Goal: Information Seeking & Learning: Learn about a topic

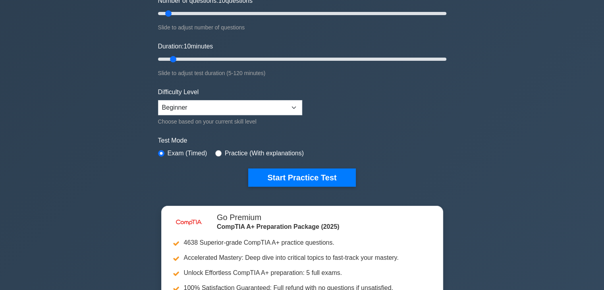
scroll to position [129, 0]
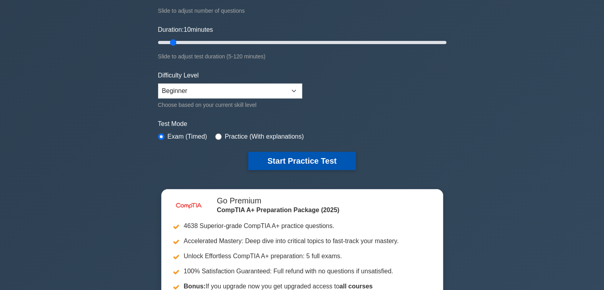
click at [274, 156] on button "Start Practice Test" at bounding box center [301, 161] width 107 height 18
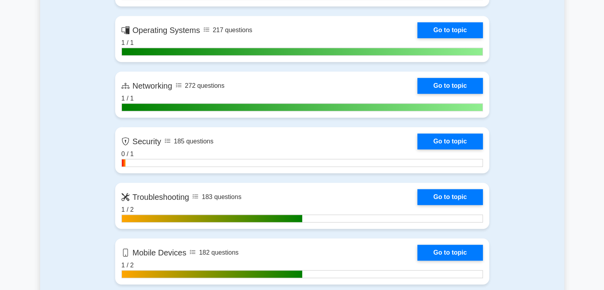
scroll to position [590, 0]
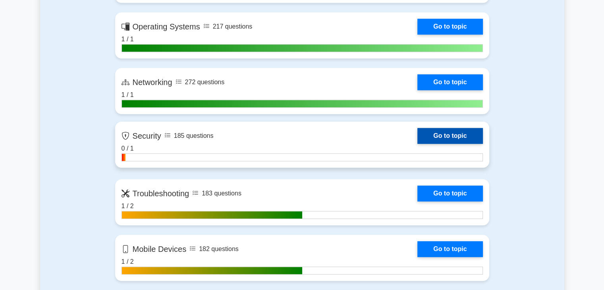
click at [417, 136] on link "Go to topic" at bounding box center [449, 136] width 65 height 16
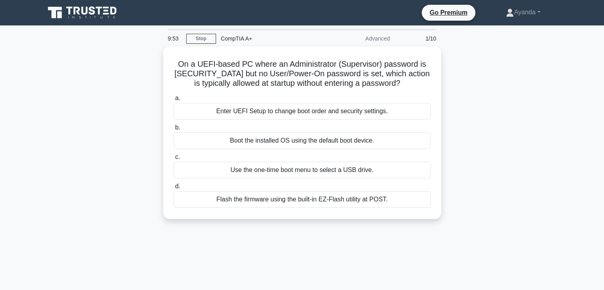
click at [182, 21] on div "Go Premium Ayanda Profile Settings Profile Settings Go Premium Ayanda Profile S…" at bounding box center [343, 12] width 432 height 17
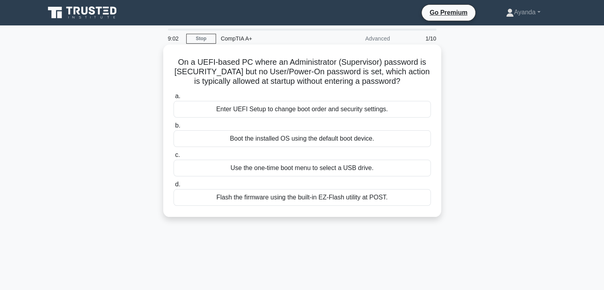
click at [187, 140] on div "Boot the installed OS using the default boot device." at bounding box center [302, 138] width 257 height 17
click at [174, 128] on input "b. Boot the installed OS using the default boot device." at bounding box center [174, 125] width 0 height 5
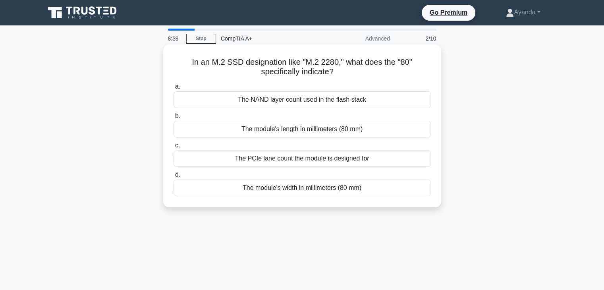
click at [174, 129] on div "The module's length in millimeters (80 mm)" at bounding box center [302, 129] width 257 height 17
click at [174, 119] on input "b. The module's length in millimeters (80 mm)" at bounding box center [174, 116] width 0 height 5
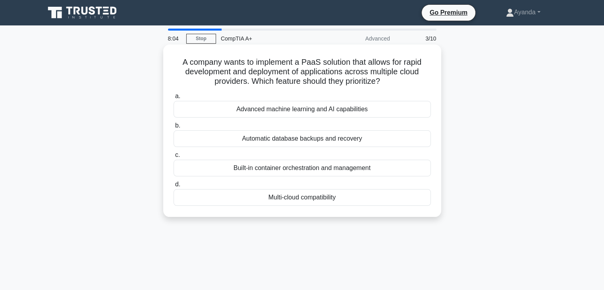
click at [226, 168] on div "Built-in container orchestration and management" at bounding box center [302, 168] width 257 height 17
click at [174, 158] on input "c. Built-in container orchestration and management" at bounding box center [174, 155] width 0 height 5
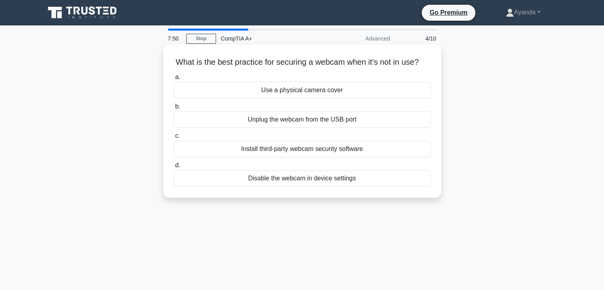
click at [263, 187] on div "Disable the webcam in device settings" at bounding box center [302, 178] width 257 height 17
click at [174, 168] on input "d. Disable the webcam in device settings" at bounding box center [174, 165] width 0 height 5
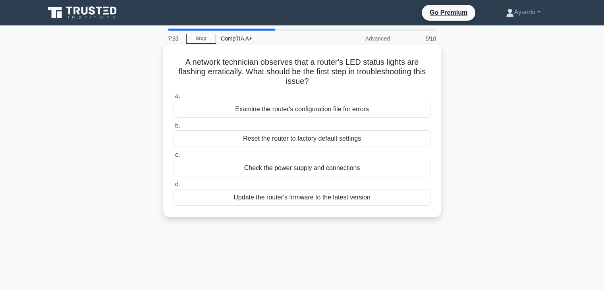
click at [181, 167] on div "Check the power supply and connections" at bounding box center [302, 168] width 257 height 17
click at [174, 158] on input "c. Check the power supply and connections" at bounding box center [174, 155] width 0 height 5
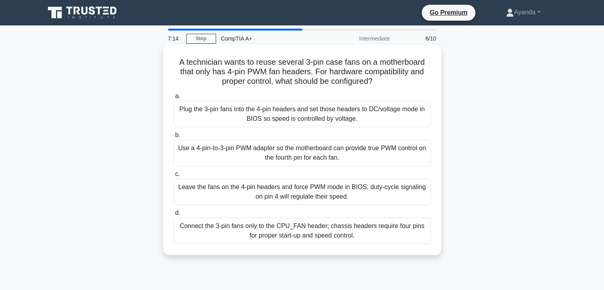
click at [182, 102] on div "Plug the 3-pin fans into the 4-pin headers and set those headers to DC/voltage …" at bounding box center [302, 114] width 257 height 26
click at [174, 99] on input "a. Plug the 3-pin fans into the 4-pin headers and set those headers to DC/volta…" at bounding box center [174, 96] width 0 height 5
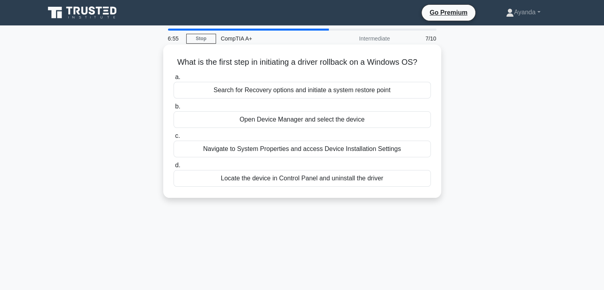
click at [180, 110] on span "b." at bounding box center [177, 106] width 5 height 7
click at [174, 109] on input "b. Open Device Manager and select the device" at bounding box center [174, 106] width 0 height 5
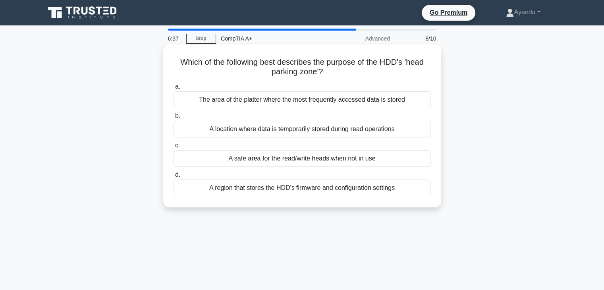
click at [178, 148] on span "c." at bounding box center [177, 145] width 5 height 7
click at [174, 148] on input "c. A safe area for the read/write heads when not in use" at bounding box center [174, 145] width 0 height 5
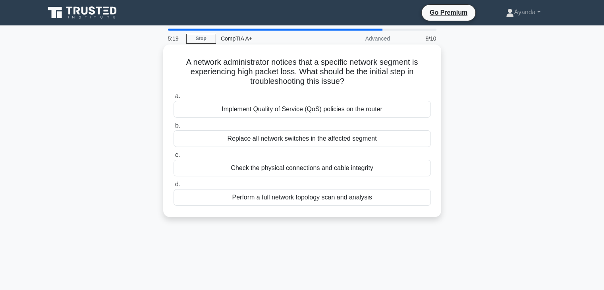
click at [226, 189] on label "d. Perform a full network topology scan and analysis" at bounding box center [302, 193] width 257 height 26
click at [174, 187] on input "d. Perform a full network topology scan and analysis" at bounding box center [174, 184] width 0 height 5
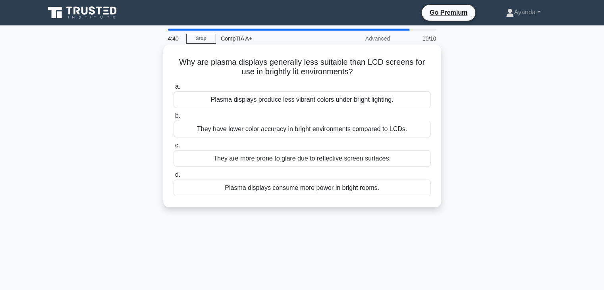
click at [186, 153] on div "They are more prone to glare due to reflective screen surfaces." at bounding box center [302, 158] width 257 height 17
click at [174, 148] on input "c. They are more prone to glare due to reflective screen surfaces." at bounding box center [174, 145] width 0 height 5
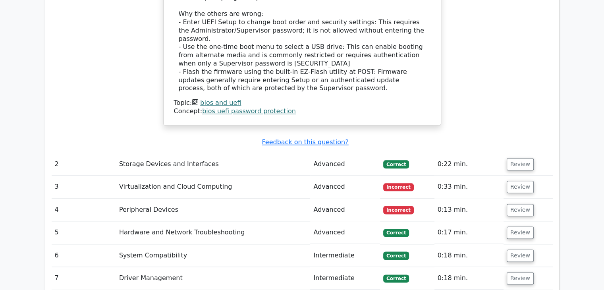
scroll to position [935, 0]
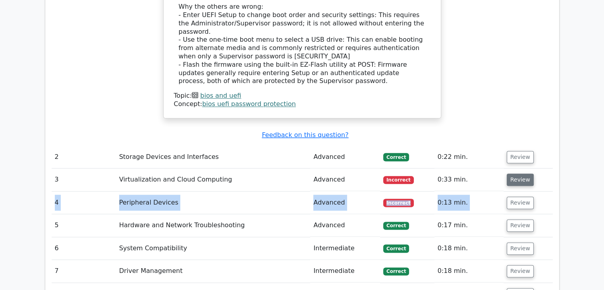
drag, startPoint x: 527, startPoint y: 153, endPoint x: 515, endPoint y: 145, distance: 14.5
click at [515, 145] on tbody "1 BIOS and UEFI Advanced [GEOGRAPHIC_DATA] 0:58 min. Review" at bounding box center [302, 41] width 501 height 620
click at [515, 174] on button "Review" at bounding box center [520, 180] width 27 height 12
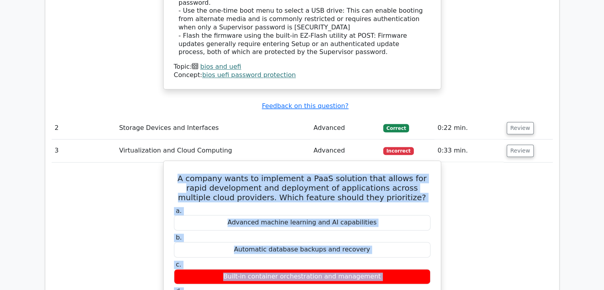
scroll to position [1025, 0]
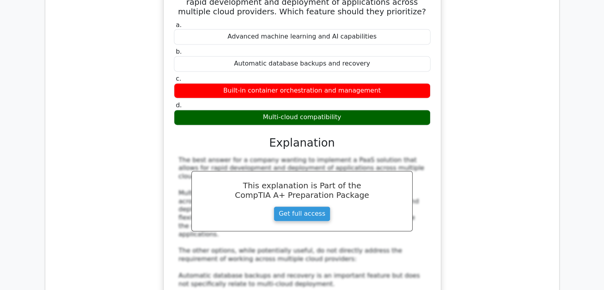
scroll to position [1149, 0]
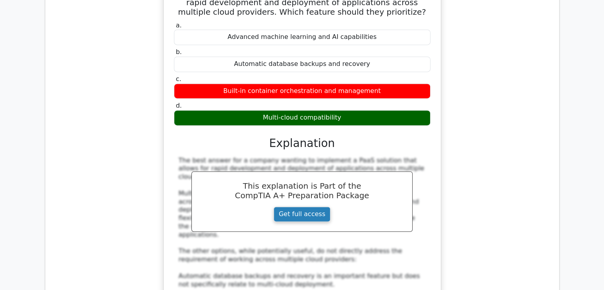
click at [301, 207] on link "Get full access" at bounding box center [302, 214] width 57 height 15
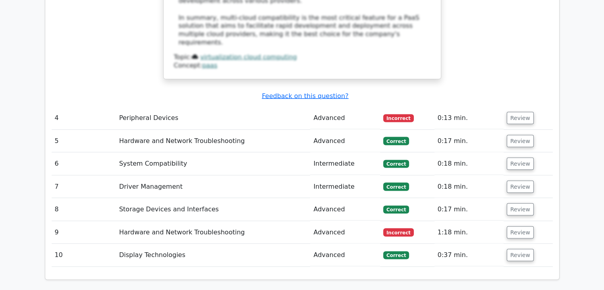
scroll to position [1502, 0]
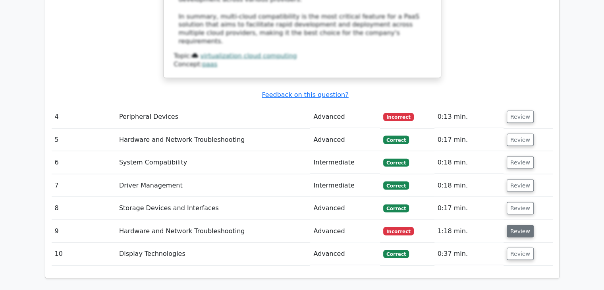
click at [512, 225] on button "Review" at bounding box center [520, 231] width 27 height 12
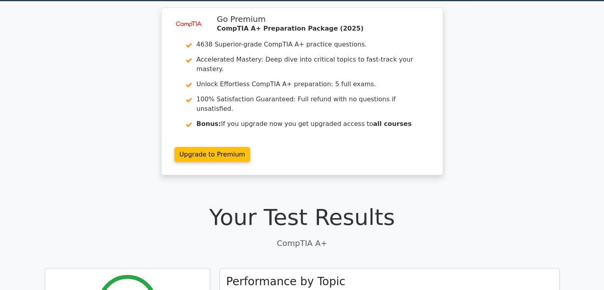
scroll to position [22, 0]
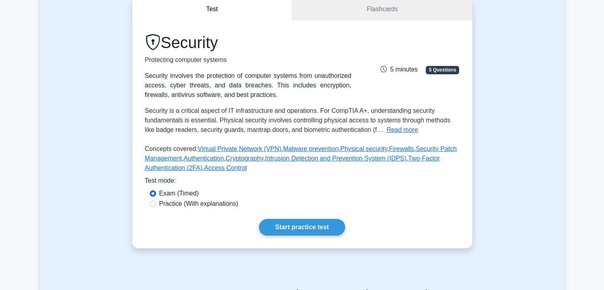
scroll to position [94, 0]
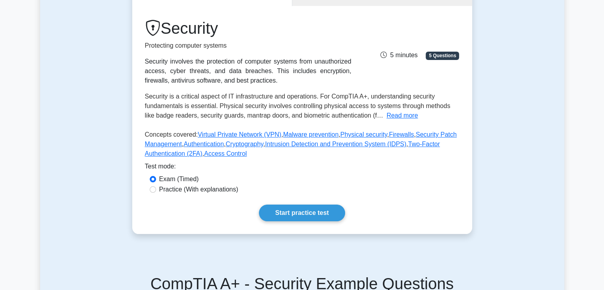
click at [155, 192] on div "Practice (With explanations)" at bounding box center [302, 190] width 305 height 10
click at [153, 191] on input "Practice (With explanations)" at bounding box center [153, 189] width 6 height 6
radio input "true"
click at [310, 211] on link "Start practice test" at bounding box center [302, 213] width 86 height 17
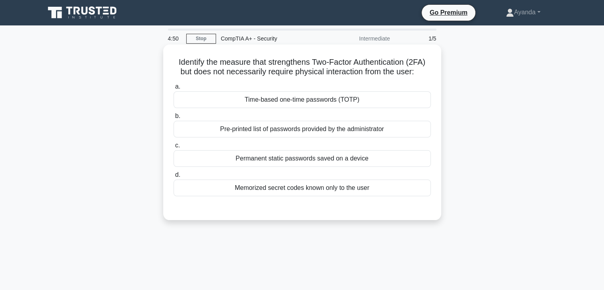
click at [192, 106] on div "Time-based one-time passwords (TOTP)" at bounding box center [302, 99] width 257 height 17
click at [174, 89] on input "a. Time-based one-time passwords (TOTP)" at bounding box center [174, 86] width 0 height 5
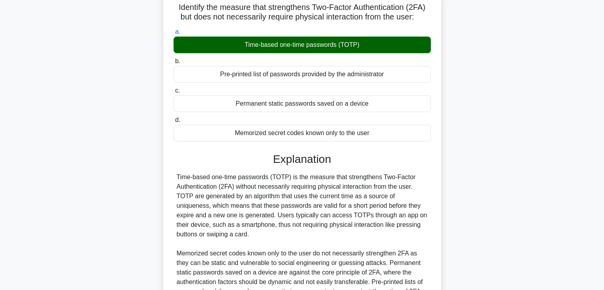
scroll to position [120, 0]
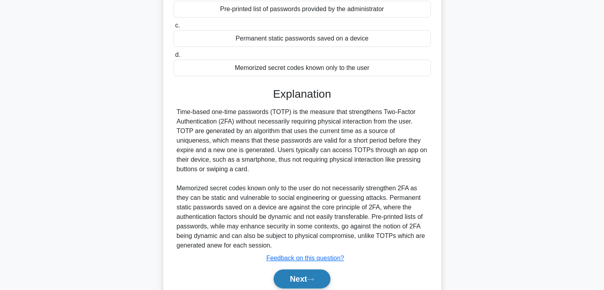
click at [290, 281] on button "Next" at bounding box center [302, 278] width 57 height 19
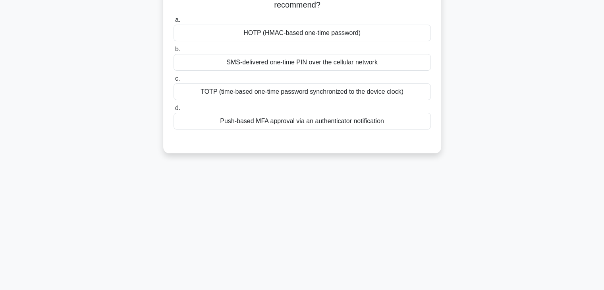
scroll to position [46, 0]
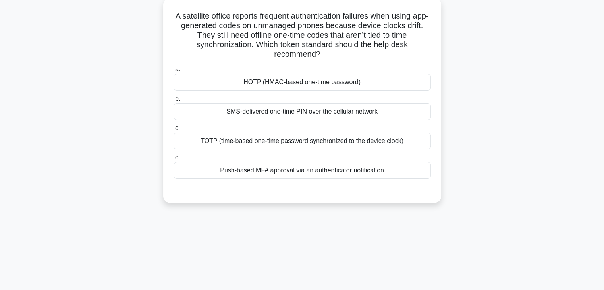
click at [270, 171] on div "Push-based MFA approval via an authenticator notification" at bounding box center [302, 170] width 257 height 17
click at [174, 160] on input "d. Push-based MFA approval via an authenticator notification" at bounding box center [174, 157] width 0 height 5
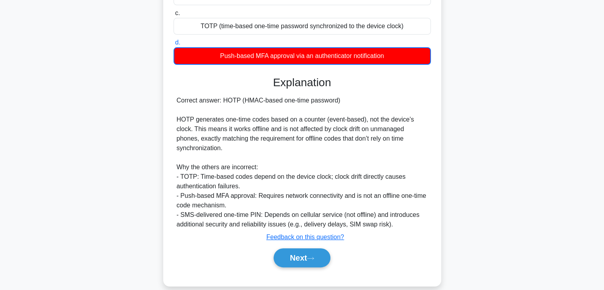
scroll to position [172, 0]
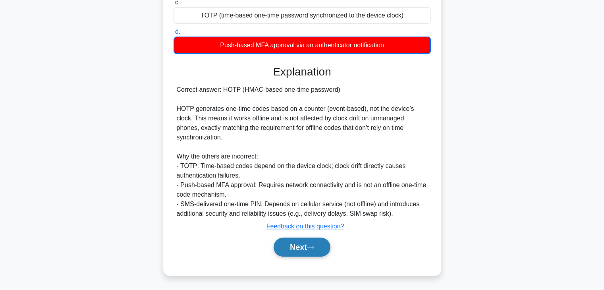
click at [293, 243] on button "Next" at bounding box center [302, 247] width 57 height 19
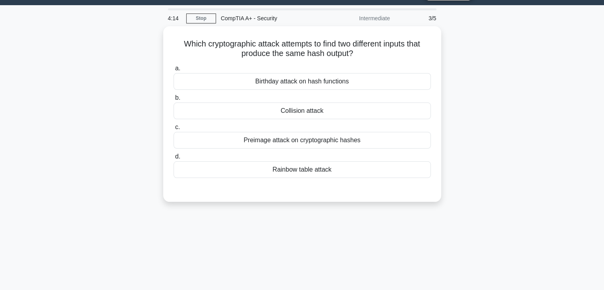
scroll to position [16, 0]
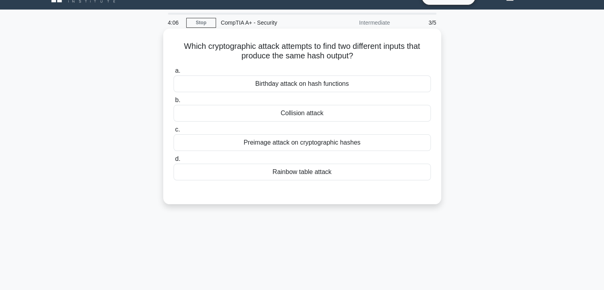
click at [280, 87] on div "Birthday attack on hash functions" at bounding box center [302, 83] width 257 height 17
click at [174, 73] on input "a. Birthday attack on hash functions" at bounding box center [174, 70] width 0 height 5
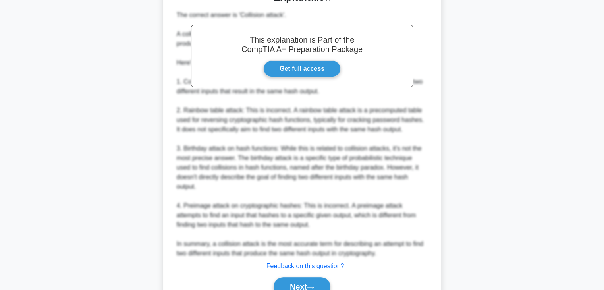
scroll to position [248, 0]
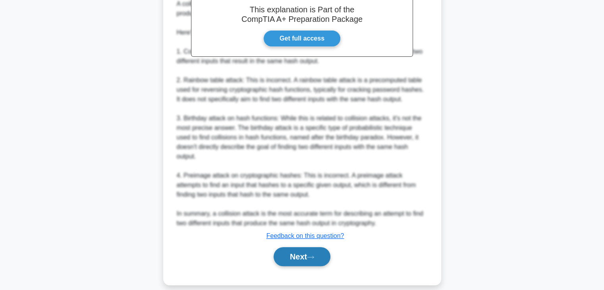
click at [297, 254] on button "Next" at bounding box center [302, 256] width 57 height 19
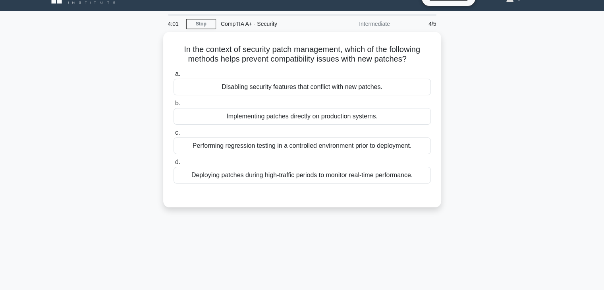
scroll to position [14, 0]
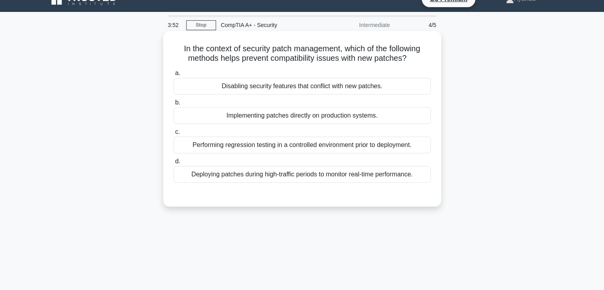
click at [241, 172] on div "Deploying patches during high-traffic periods to monitor real-time performance." at bounding box center [302, 174] width 257 height 17
click at [174, 164] on input "d. Deploying patches during high-traffic periods to monitor real-time performan…" at bounding box center [174, 161] width 0 height 5
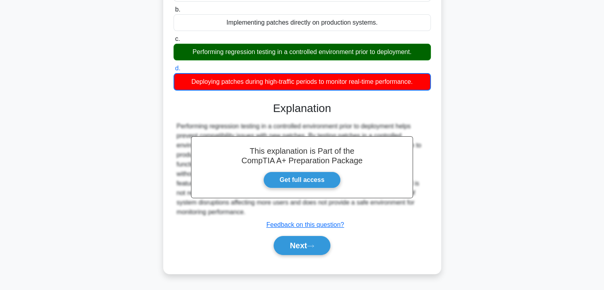
scroll to position [139, 0]
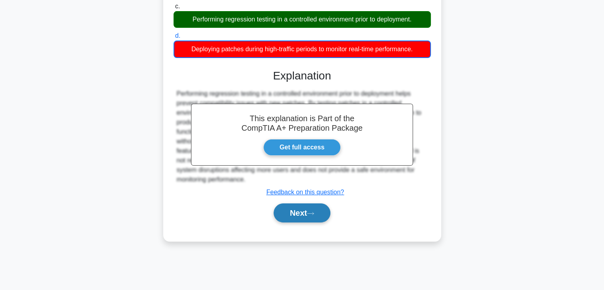
click at [301, 212] on button "Next" at bounding box center [302, 212] width 57 height 19
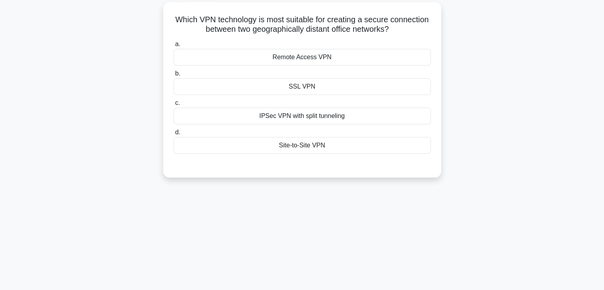
scroll to position [44, 0]
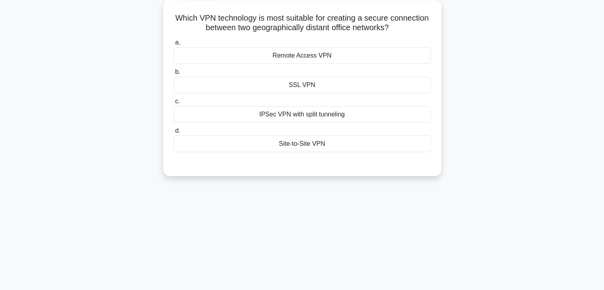
click at [310, 62] on div "Remote Access VPN" at bounding box center [302, 55] width 257 height 17
click at [174, 45] on input "a. Remote Access VPN" at bounding box center [174, 42] width 0 height 5
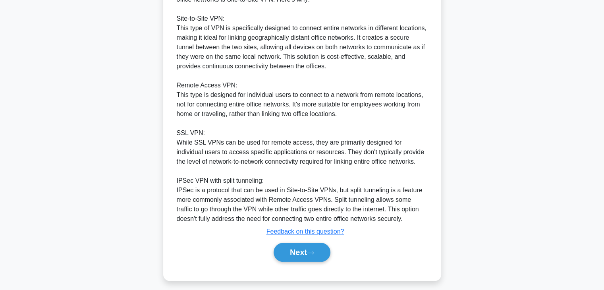
scroll to position [245, 0]
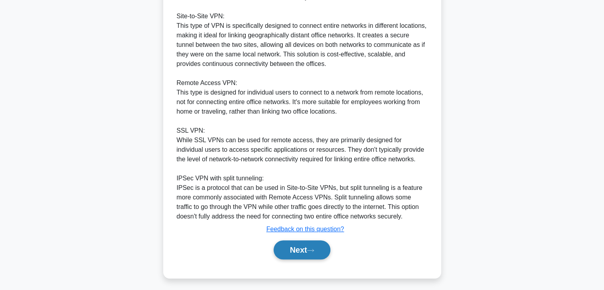
click at [303, 245] on button "Next" at bounding box center [302, 249] width 57 height 19
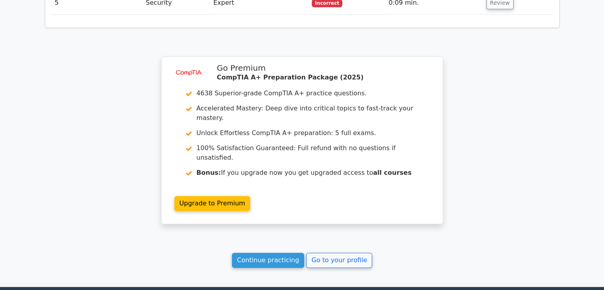
scroll to position [1096, 0]
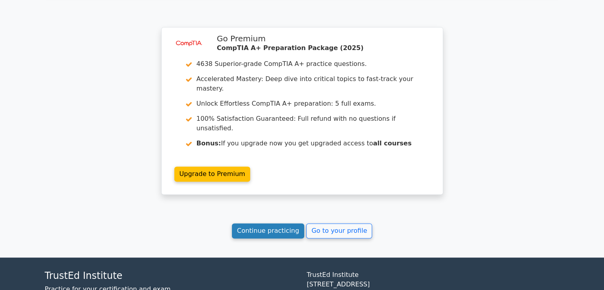
click at [273, 223] on link "Continue practicing" at bounding box center [268, 230] width 73 height 15
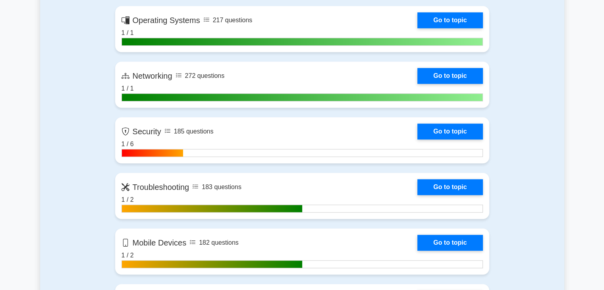
scroll to position [614, 0]
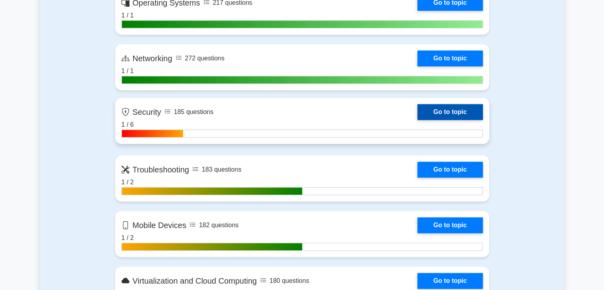
click at [417, 113] on link "Go to topic" at bounding box center [449, 112] width 65 height 16
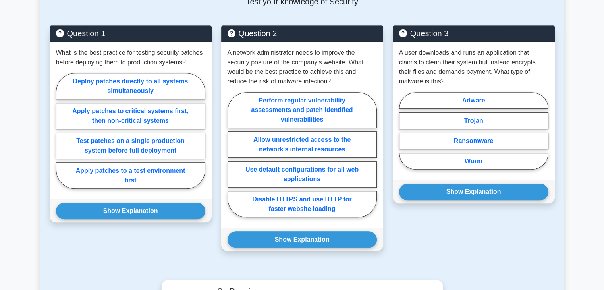
scroll to position [400, 0]
